Goal: Task Accomplishment & Management: Manage account settings

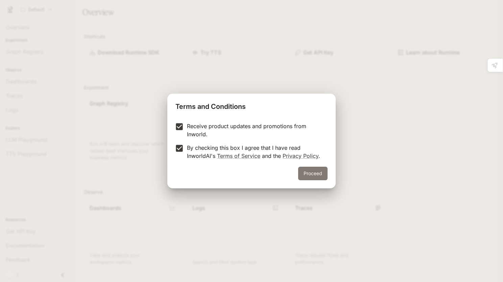
click at [313, 172] on button "Proceed" at bounding box center [312, 174] width 29 height 14
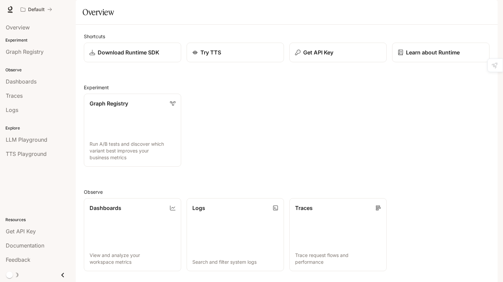
click at [487, 11] on img "button" at bounding box center [487, 9] width 9 height 9
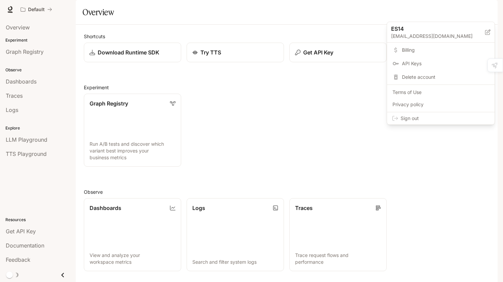
click at [411, 121] on span "Sign out" at bounding box center [444, 118] width 88 height 7
